Goal: Information Seeking & Learning: Understand process/instructions

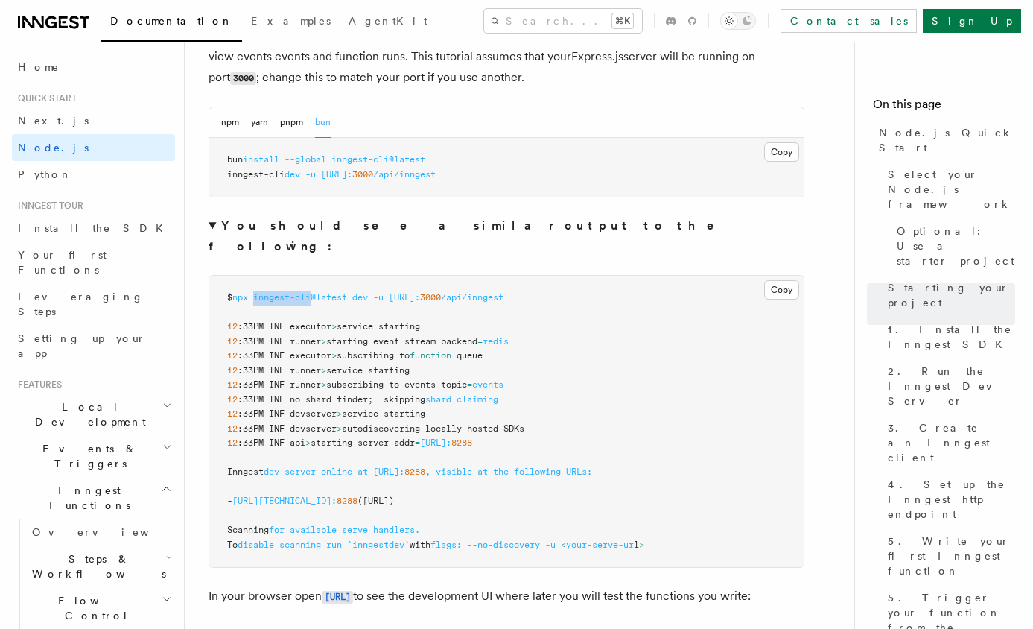
click at [317, 292] on span "inngest-cli@latest" at bounding box center [300, 297] width 94 height 10
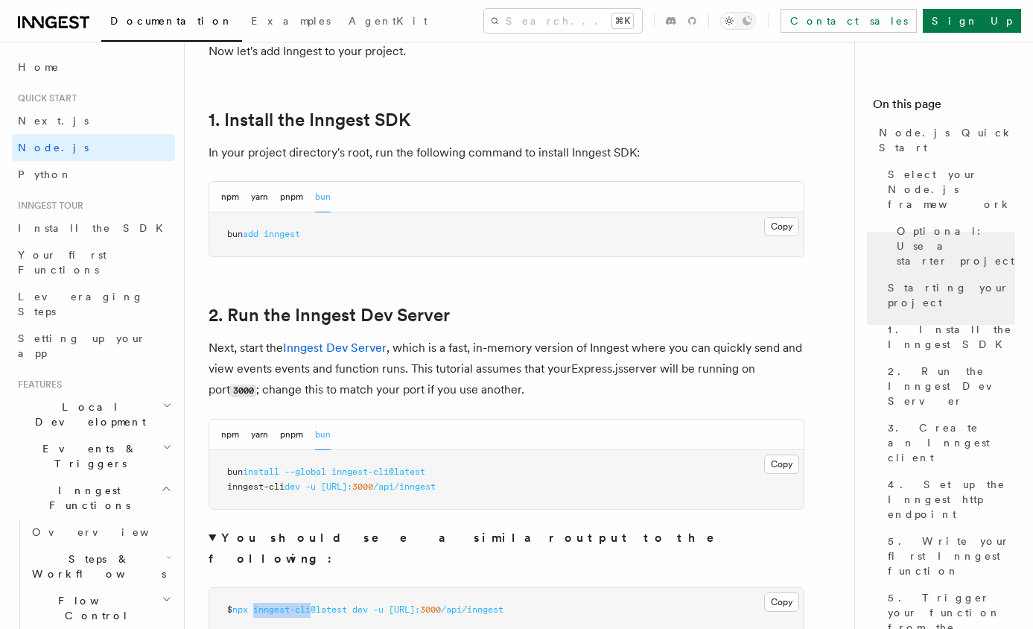
scroll to position [922, 0]
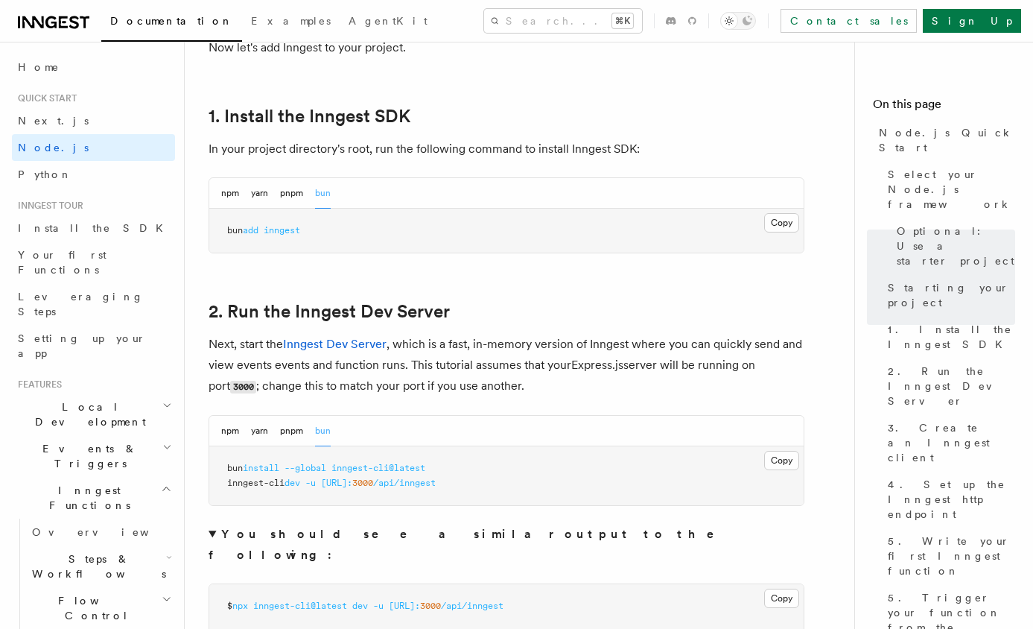
click at [368, 361] on p "Next, start the Inngest Dev Server , which is a fast, in-memory version of Inng…" at bounding box center [507, 365] width 596 height 63
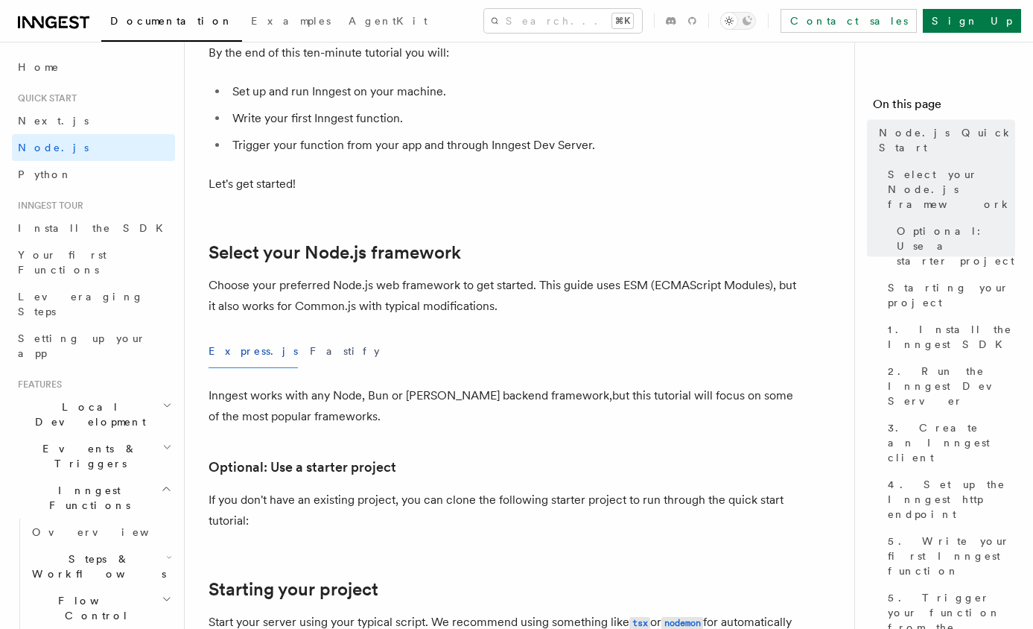
scroll to position [185, 0]
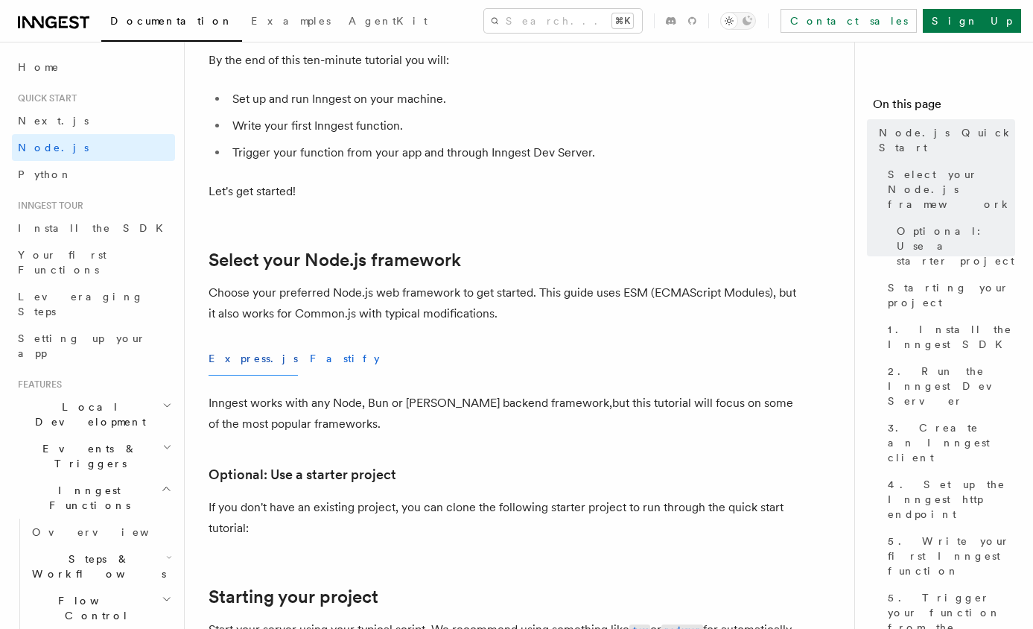
click at [310, 360] on button "Fastify" at bounding box center [345, 359] width 70 height 34
click at [232, 355] on button "Express.js" at bounding box center [253, 359] width 89 height 34
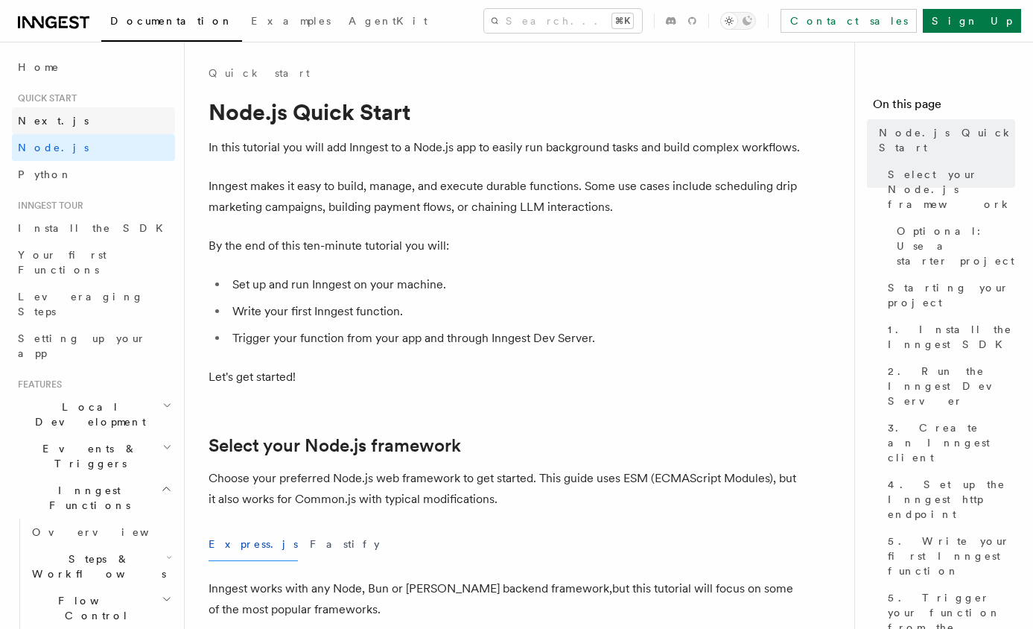
click at [48, 115] on span "Next.js" at bounding box center [53, 121] width 71 height 12
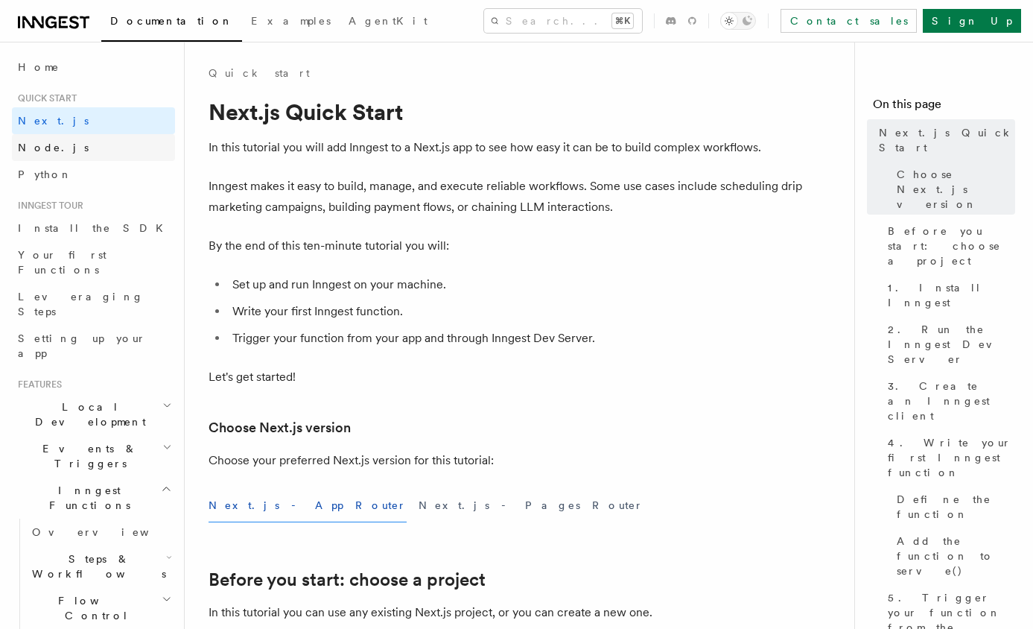
click at [64, 144] on link "Node.js" at bounding box center [93, 147] width 163 height 27
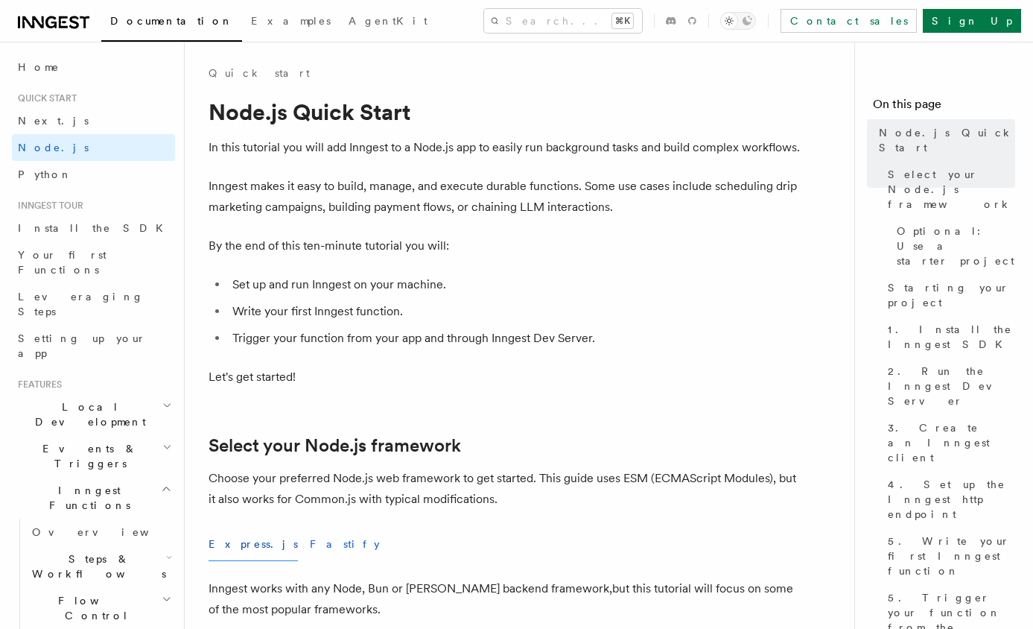
click at [310, 536] on button "Fastify" at bounding box center [345, 544] width 70 height 34
click at [238, 547] on button "Express.js" at bounding box center [253, 544] width 89 height 34
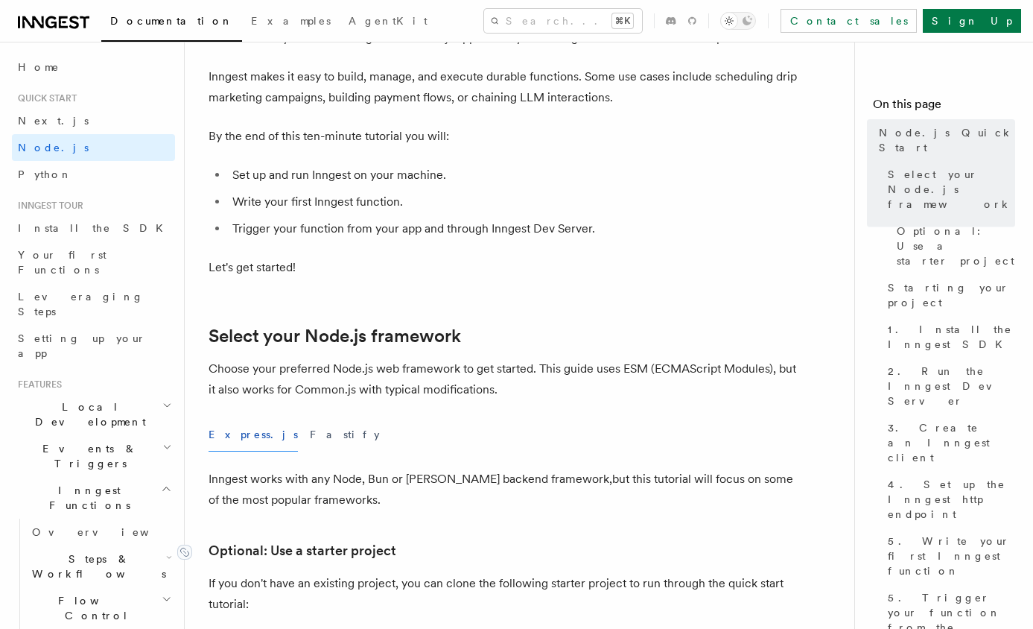
scroll to position [109, 0]
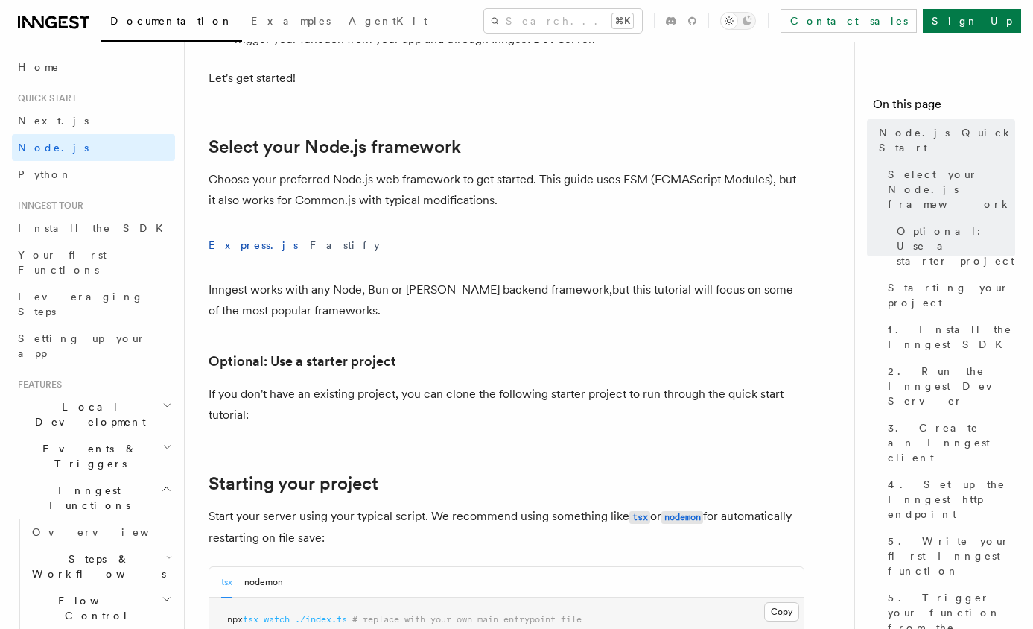
scroll to position [300, 0]
click at [229, 247] on button "Express.js" at bounding box center [253, 244] width 89 height 34
click at [310, 250] on button "Fastify" at bounding box center [345, 244] width 70 height 34
click at [226, 241] on button "Express.js" at bounding box center [253, 244] width 89 height 34
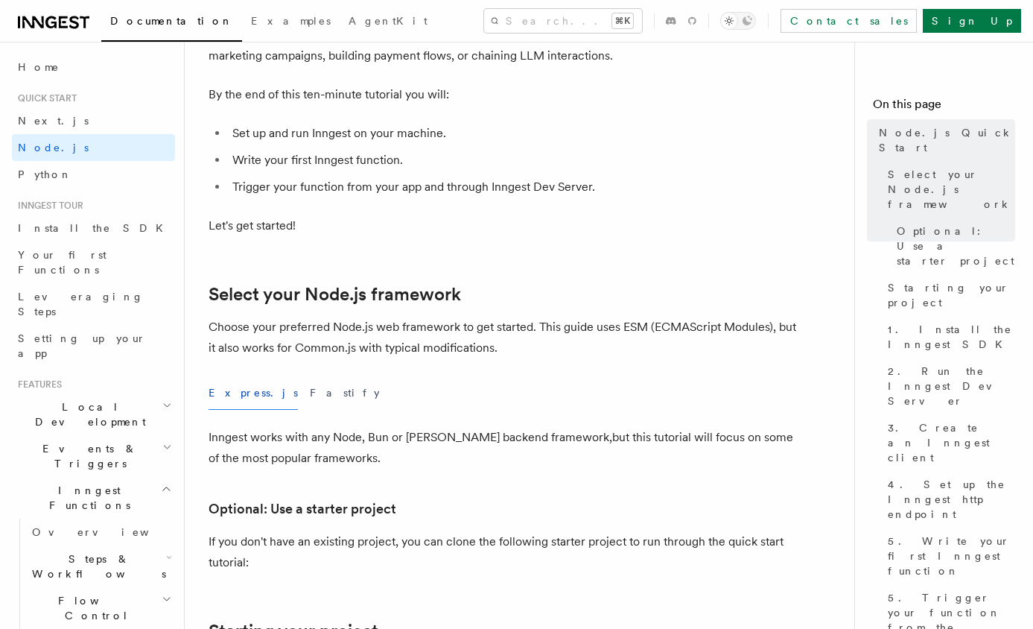
scroll to position [153, 0]
